Goal: Check status

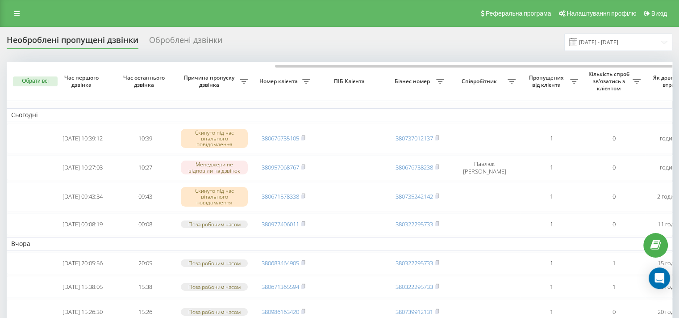
scroll to position [0, 154]
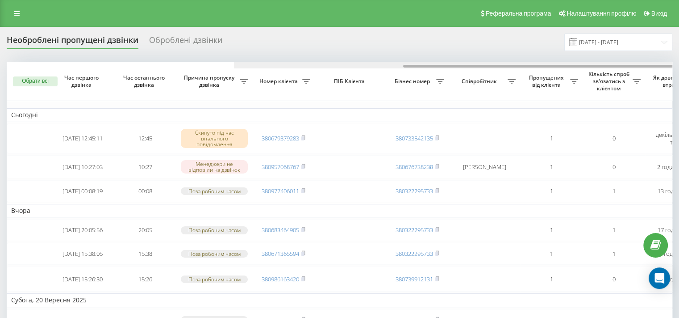
scroll to position [0, 227]
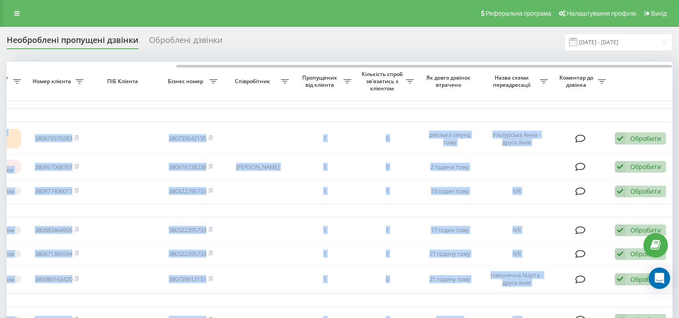
drag, startPoint x: 414, startPoint y: 64, endPoint x: 636, endPoint y: 55, distance: 221.7
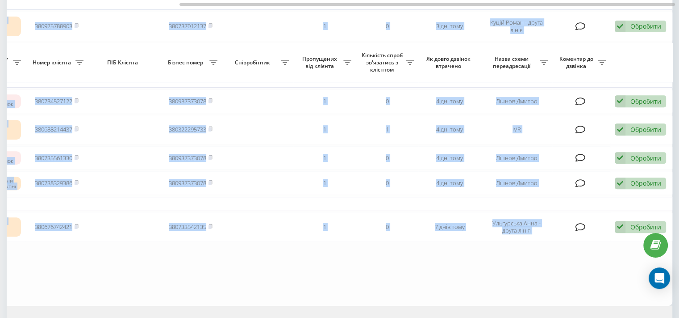
scroll to position [336, 0]
